Goal: Check status: Check status

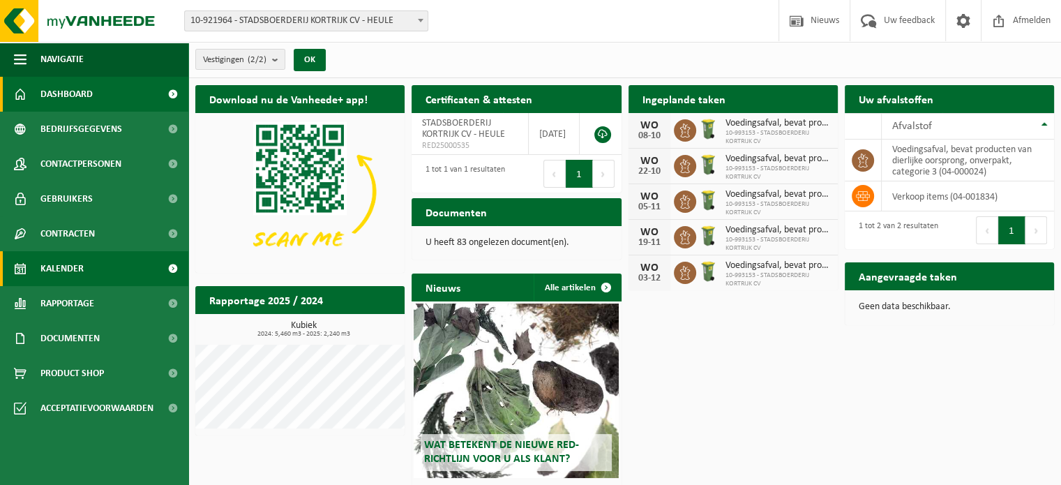
click at [75, 264] on span "Kalender" at bounding box center [61, 268] width 43 height 35
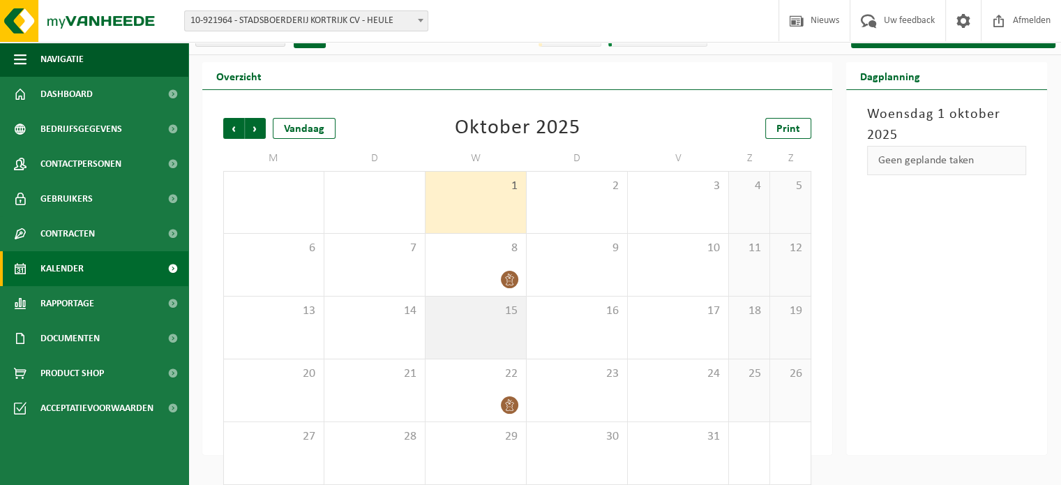
scroll to position [36, 0]
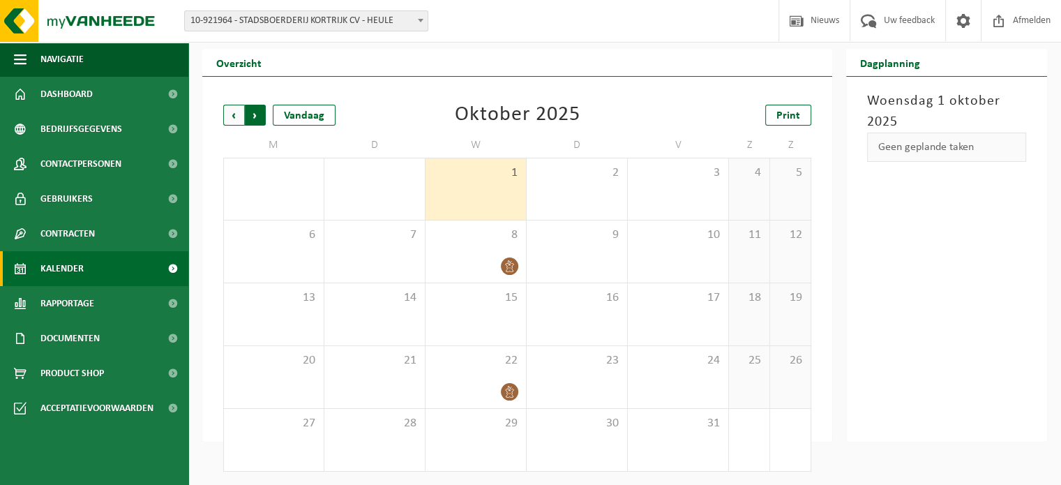
click at [232, 117] on span "Vorige" at bounding box center [233, 115] width 21 height 21
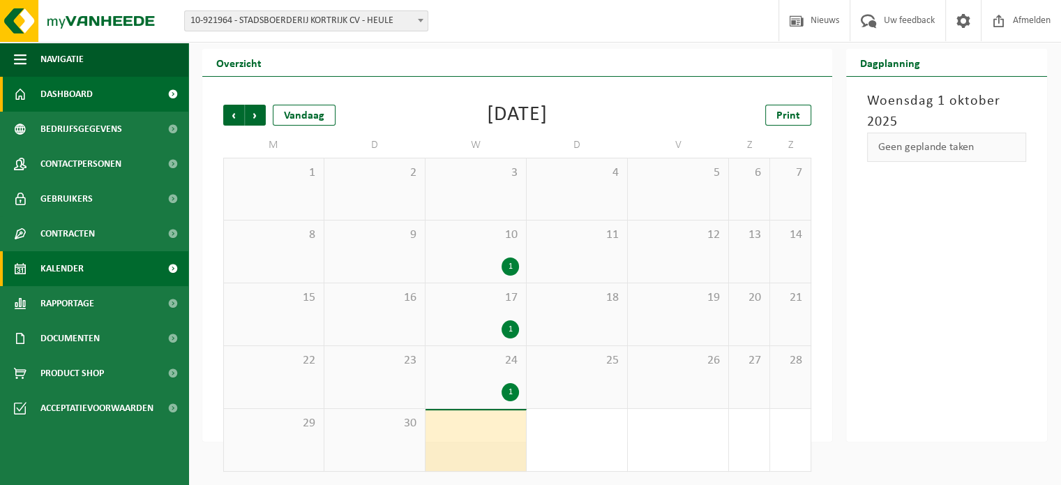
click at [62, 95] on span "Dashboard" at bounding box center [66, 94] width 52 height 35
